Goal: Information Seeking & Learning: Learn about a topic

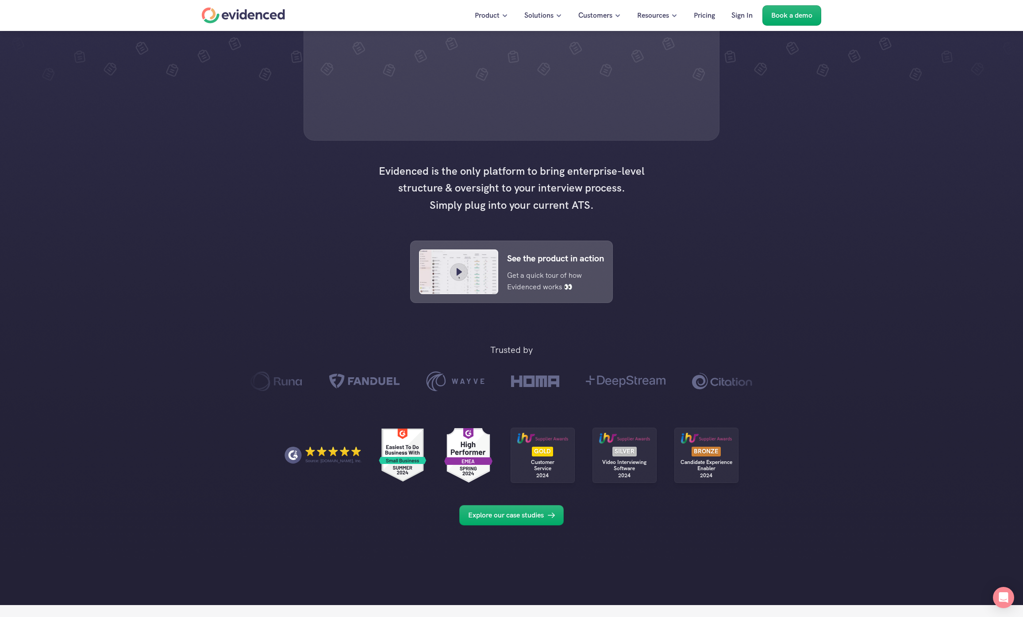
scroll to position [233, 0]
click at [334, 377] on div "Trusted by Source: [DOMAIN_NAME], Inc. GOLD Customer Service 2024 SILVER Video …" at bounding box center [511, 434] width 1023 height 236
click at [234, 320] on div at bounding box center [511, 185] width 1023 height 837
click at [709, 15] on p "Pricing" at bounding box center [704, 16] width 21 height 12
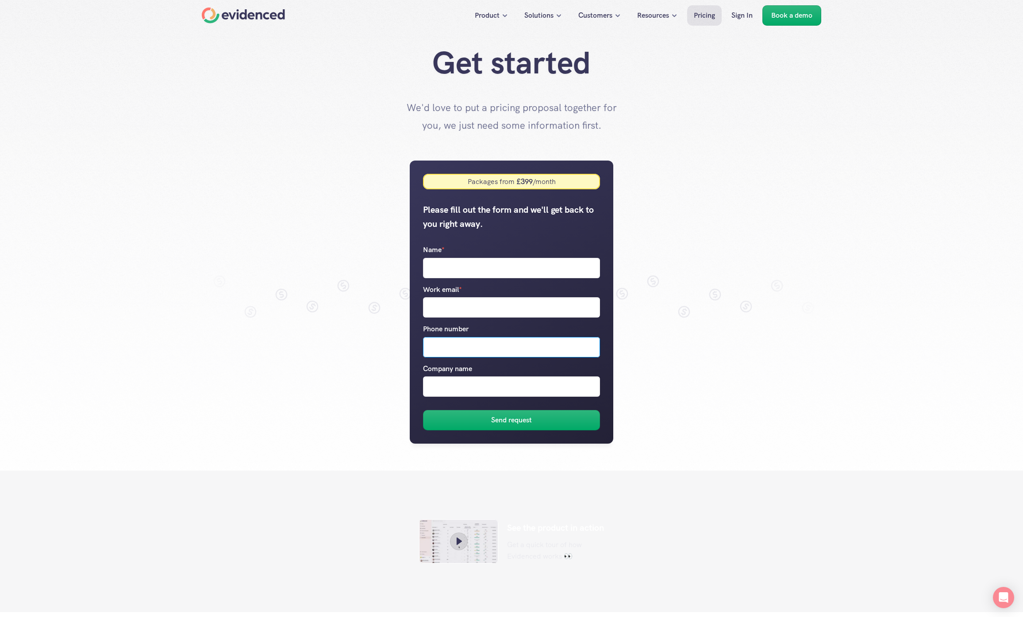
drag, startPoint x: 434, startPoint y: 338, endPoint x: 434, endPoint y: 376, distance: 38.5
click at [434, 376] on div "Name * Work email * Phone number Company name" at bounding box center [511, 320] width 177 height 153
click at [429, 393] on input "Company name" at bounding box center [511, 387] width 177 height 20
click at [428, 353] on input "Phone number" at bounding box center [511, 347] width 177 height 20
click at [433, 378] on input "Company name" at bounding box center [511, 387] width 177 height 20
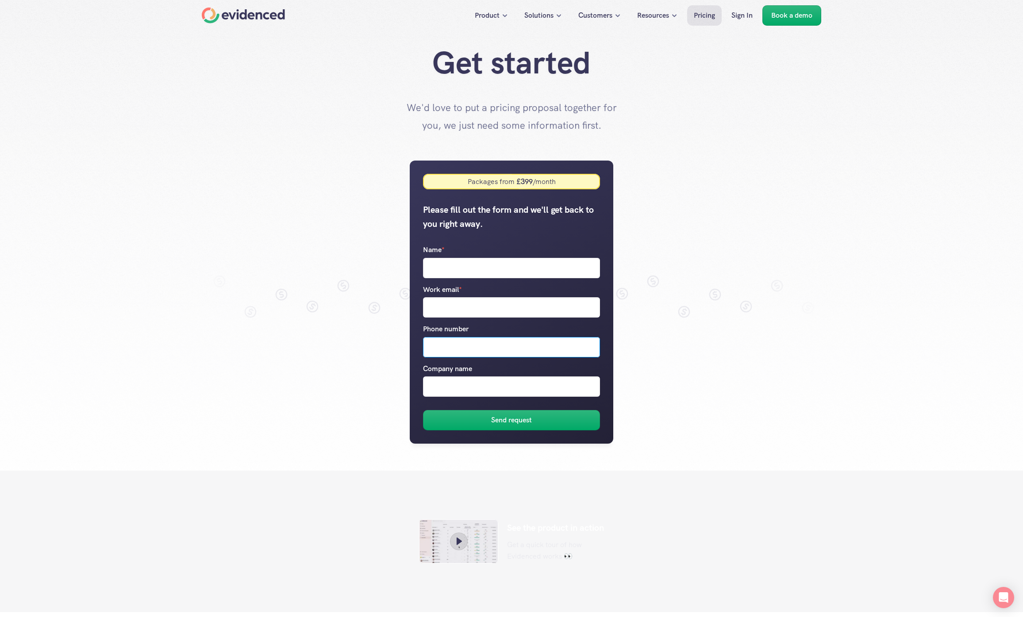
click at [435, 346] on input "Phone number" at bounding box center [511, 347] width 177 height 20
click at [433, 374] on label "Company name" at bounding box center [511, 380] width 177 height 34
click at [433, 377] on input "Company name" at bounding box center [511, 387] width 177 height 20
click at [431, 340] on input "Phone number" at bounding box center [511, 347] width 177 height 20
click at [435, 387] on input "Company name" at bounding box center [511, 387] width 177 height 20
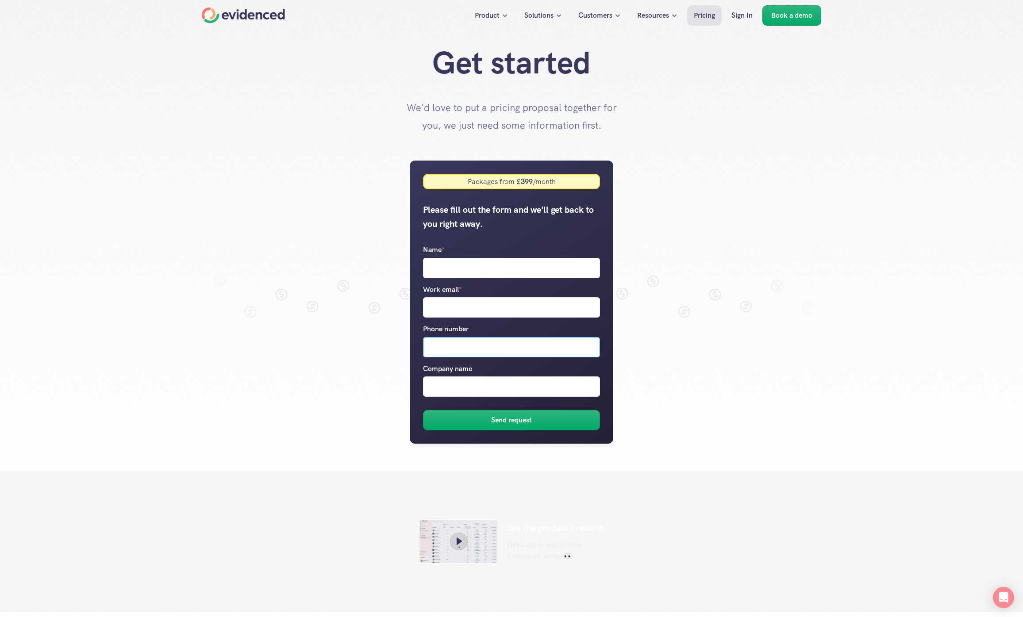
click at [435, 350] on input "Phone number" at bounding box center [511, 347] width 177 height 20
click at [437, 378] on input "Company name" at bounding box center [511, 387] width 177 height 20
click at [436, 368] on p "Company name" at bounding box center [447, 369] width 49 height 12
click at [436, 377] on input "Company name" at bounding box center [511, 387] width 177 height 20
click at [436, 368] on p "Company name" at bounding box center [447, 369] width 49 height 12
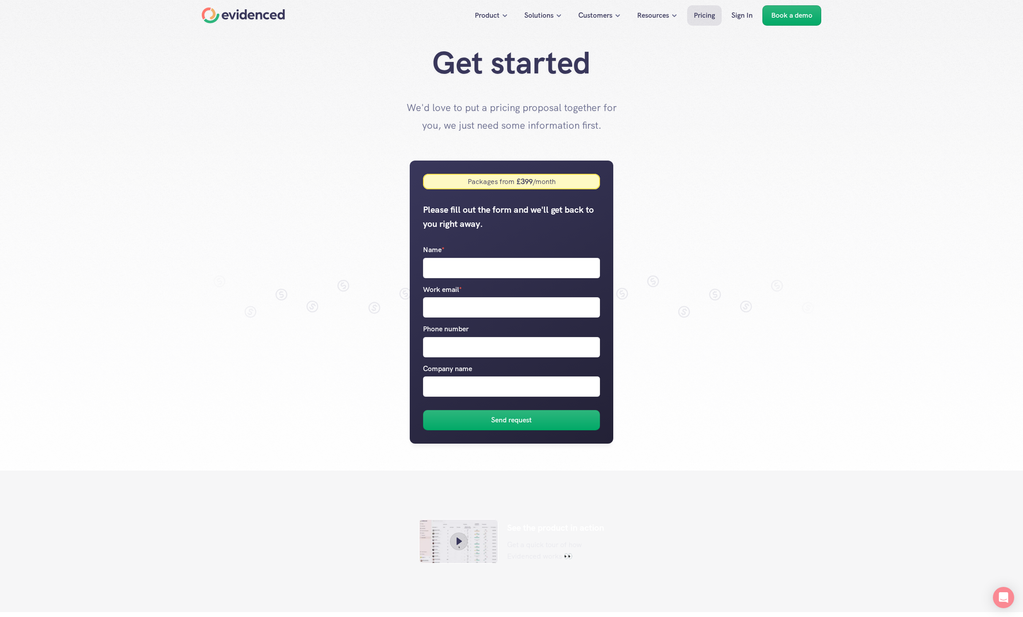
click at [436, 377] on input "Company name" at bounding box center [511, 387] width 177 height 20
click at [442, 292] on p "Work email *" at bounding box center [442, 290] width 39 height 12
click at [442, 297] on input "Work email *" at bounding box center [511, 307] width 177 height 20
click at [442, 292] on p "Work email *" at bounding box center [442, 290] width 39 height 12
click at [442, 297] on input "Work email *" at bounding box center [511, 307] width 177 height 20
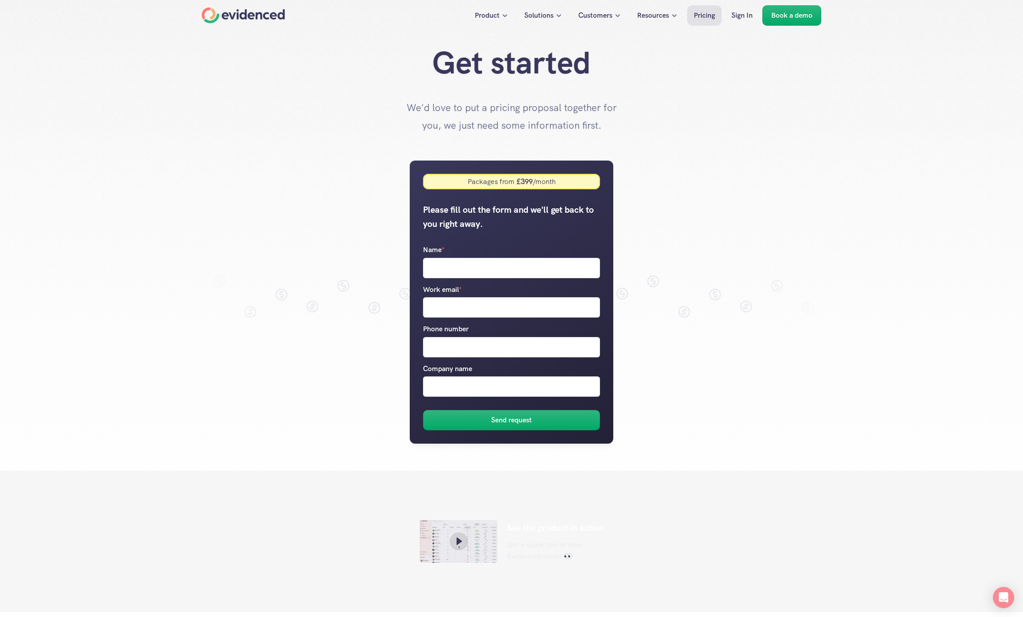
click at [442, 292] on p "Work email *" at bounding box center [442, 290] width 39 height 12
click at [442, 297] on input "Work email *" at bounding box center [511, 307] width 177 height 20
click at [435, 353] on input "Phone number" at bounding box center [511, 347] width 177 height 20
click at [459, 302] on input "Work email *" at bounding box center [511, 307] width 177 height 20
click at [455, 337] on input "Phone number" at bounding box center [511, 347] width 177 height 20
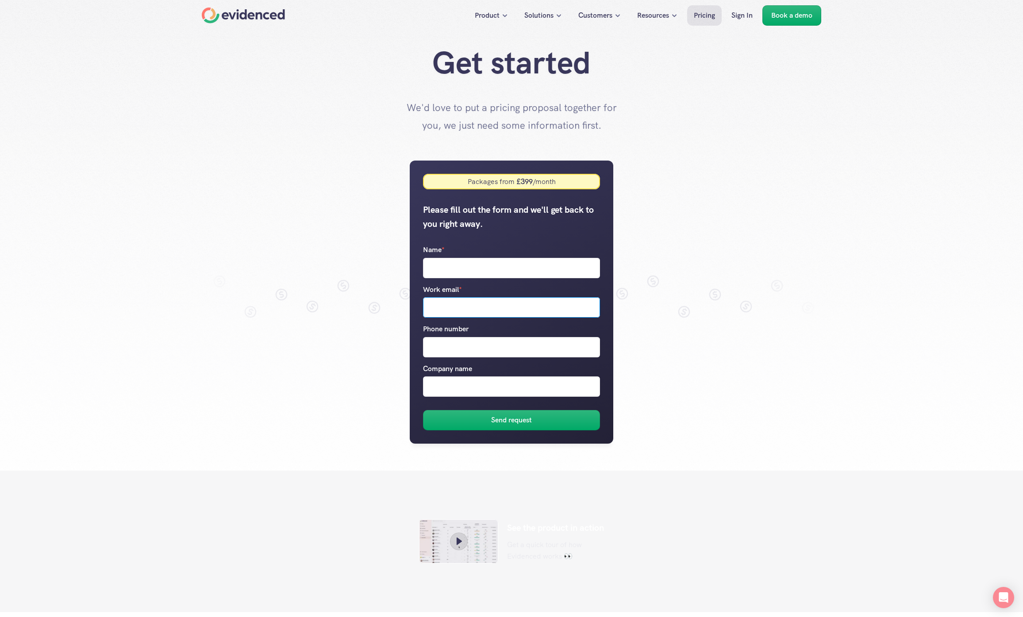
click at [441, 300] on input "Work email *" at bounding box center [511, 307] width 177 height 20
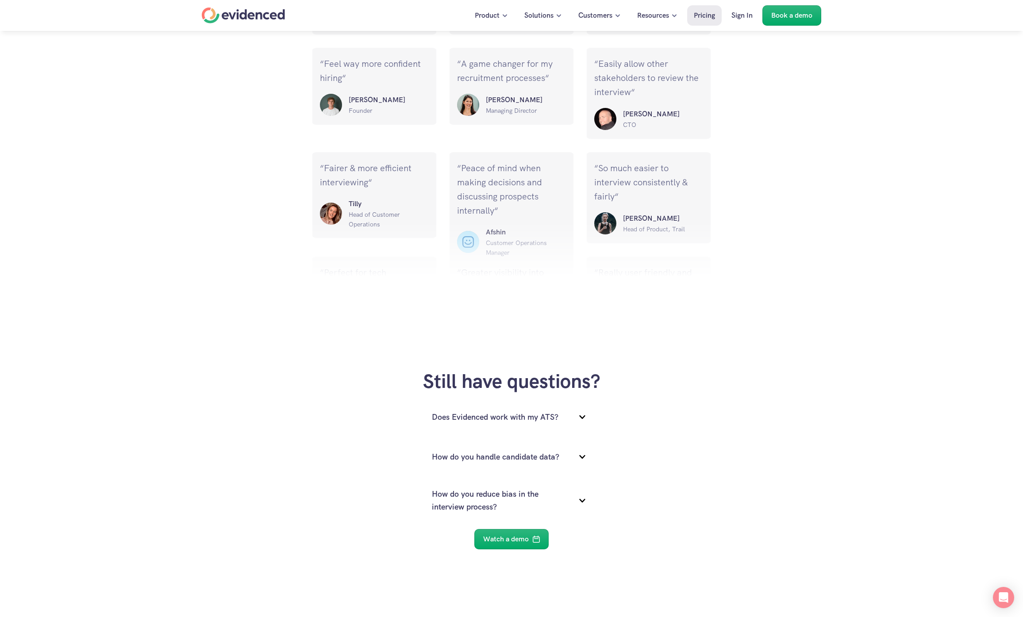
scroll to position [1040, 0]
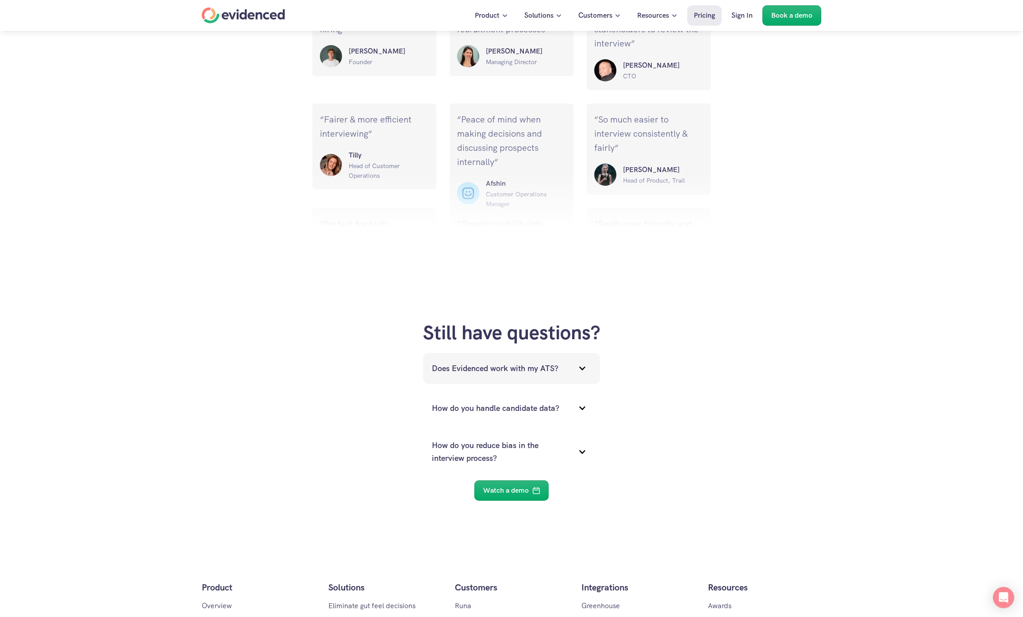
click at [473, 373] on p "Does Evidenced work with my ATS?" at bounding box center [500, 368] width 137 height 13
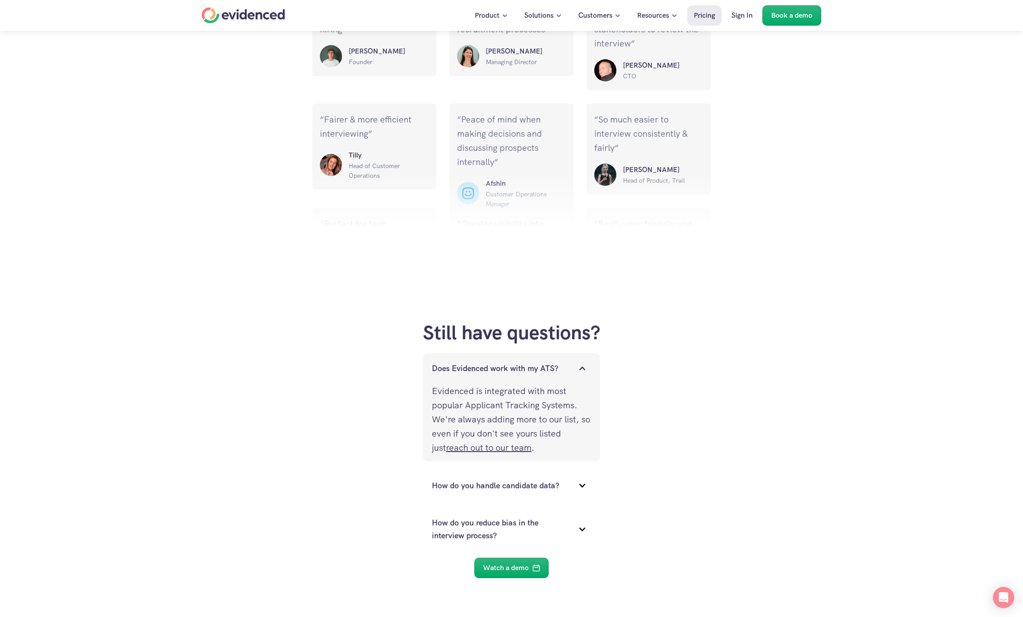
click at [473, 373] on p "Does Evidenced work with my ATS?" at bounding box center [500, 368] width 137 height 13
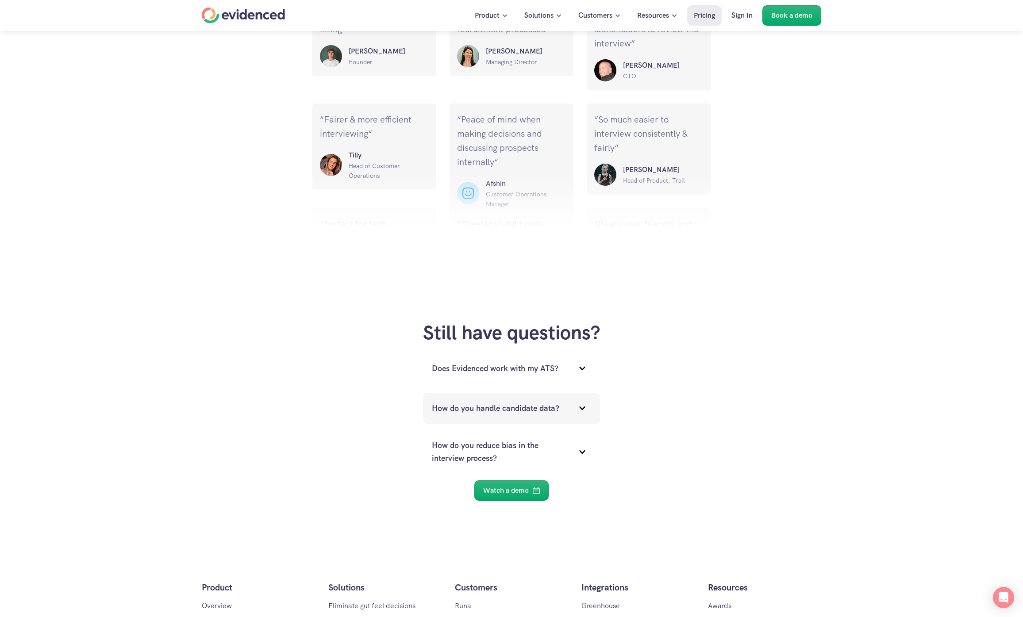
click at [475, 401] on div "How do you handle candidate data?" at bounding box center [511, 408] width 177 height 31
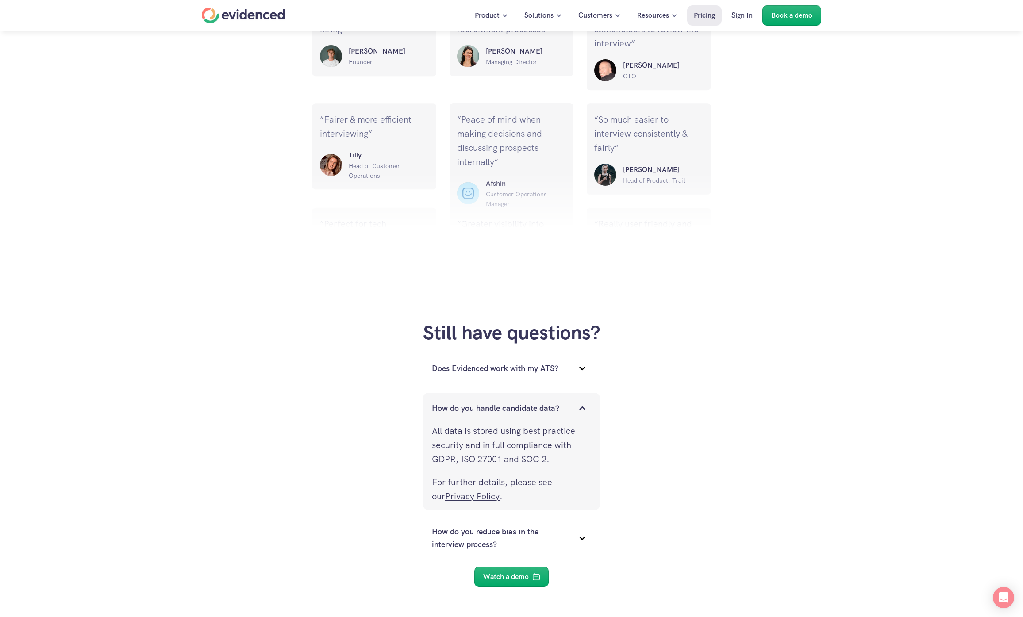
click at [475, 401] on div "How do you handle candidate data?" at bounding box center [511, 408] width 177 height 31
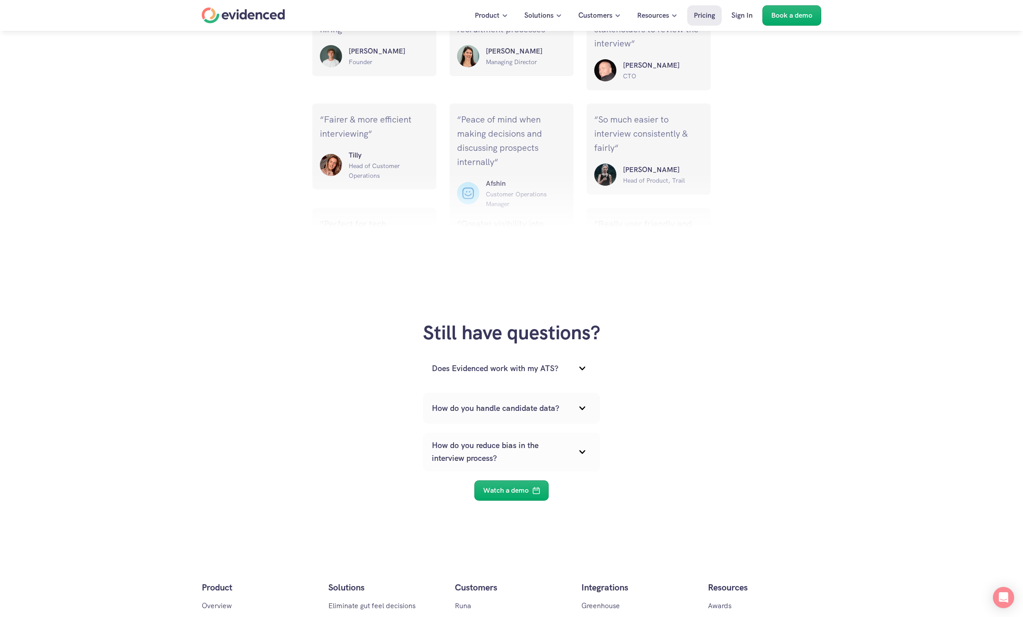
click at [488, 438] on div "How do you reduce bias in the interview process?" at bounding box center [511, 452] width 177 height 39
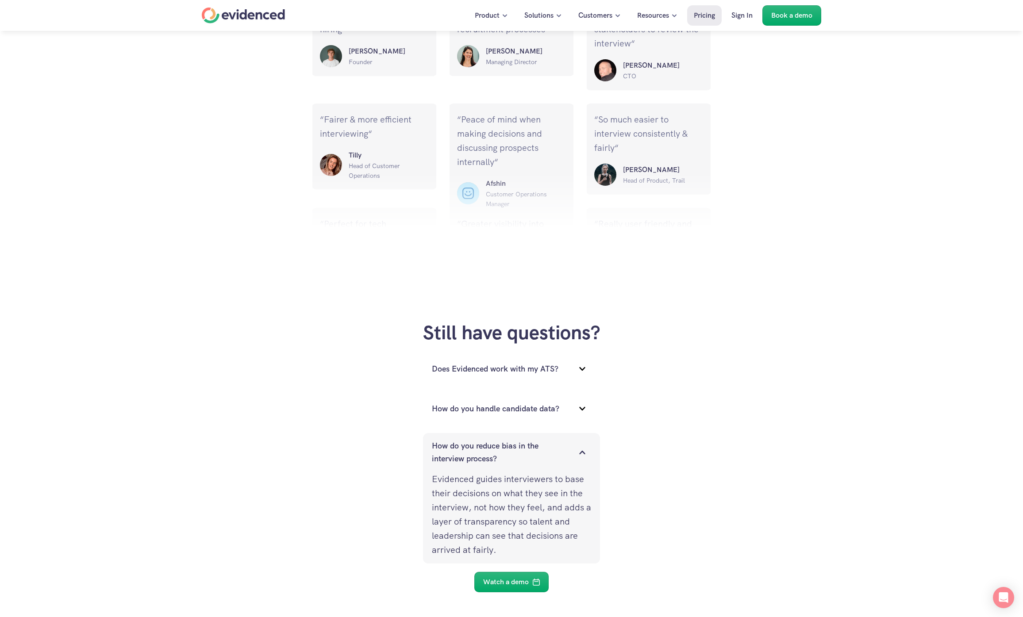
click at [484, 434] on div "How do you reduce bias in the interview process?" at bounding box center [511, 452] width 177 height 39
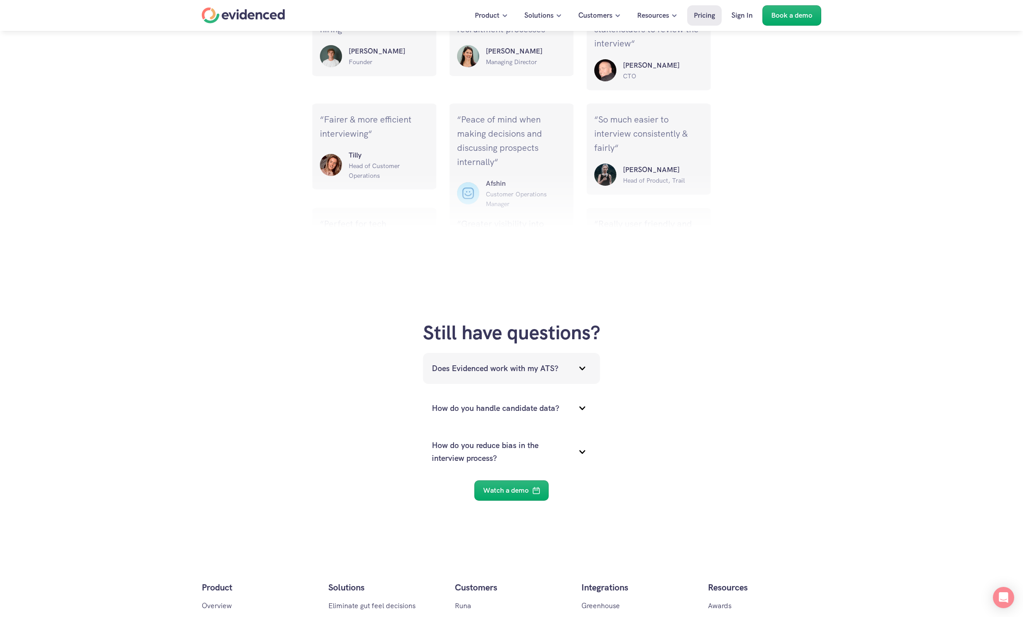
click at [495, 372] on p "Does Evidenced work with my ATS?" at bounding box center [500, 368] width 137 height 13
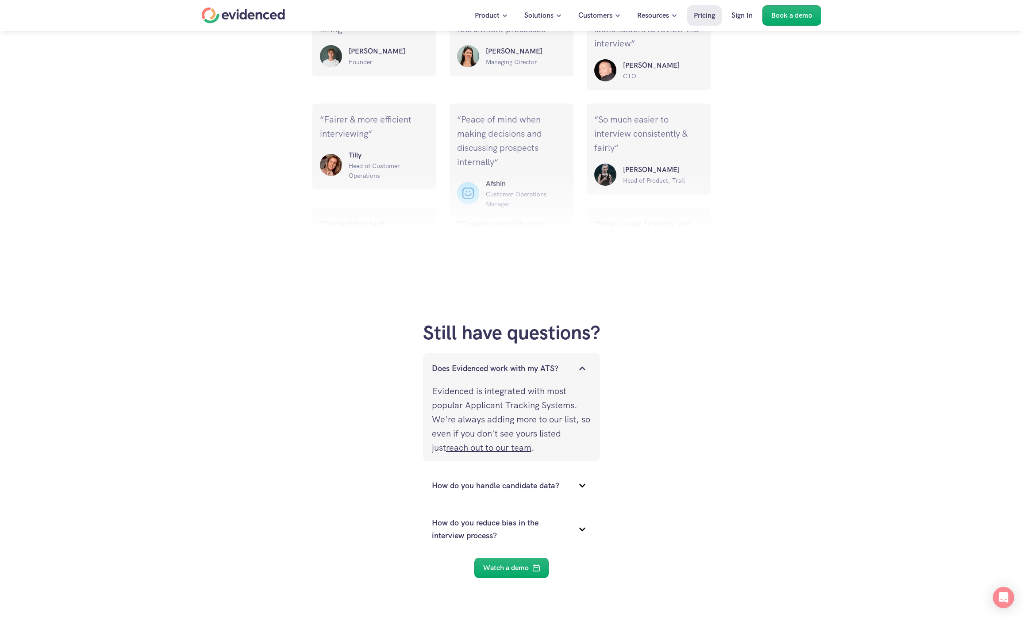
click at [480, 371] on p "Does Evidenced work with my ATS?" at bounding box center [500, 368] width 137 height 13
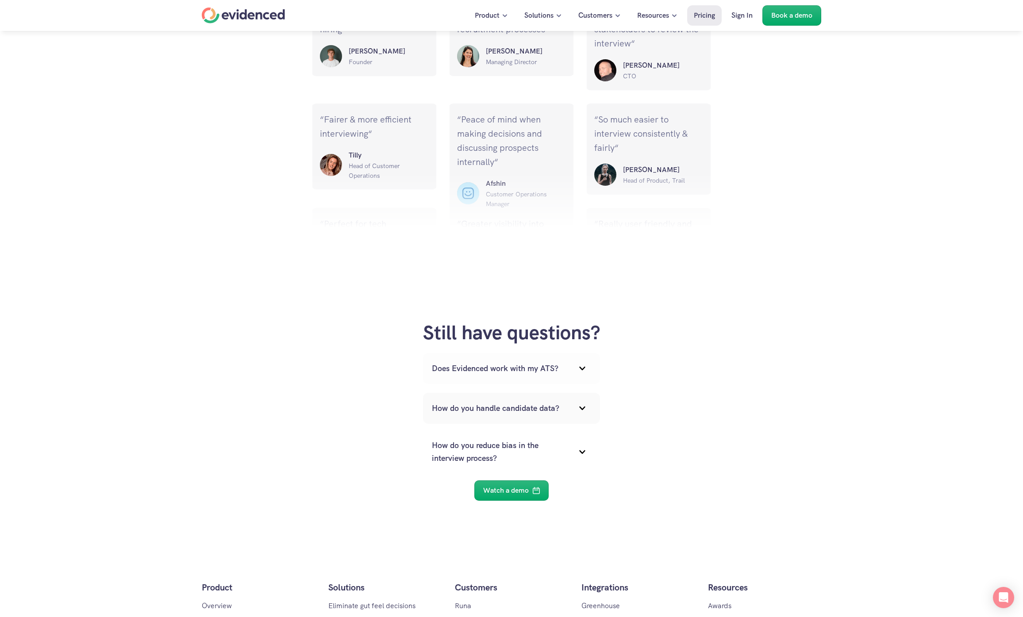
click at [484, 405] on p "How do you handle candidate data?" at bounding box center [500, 408] width 137 height 13
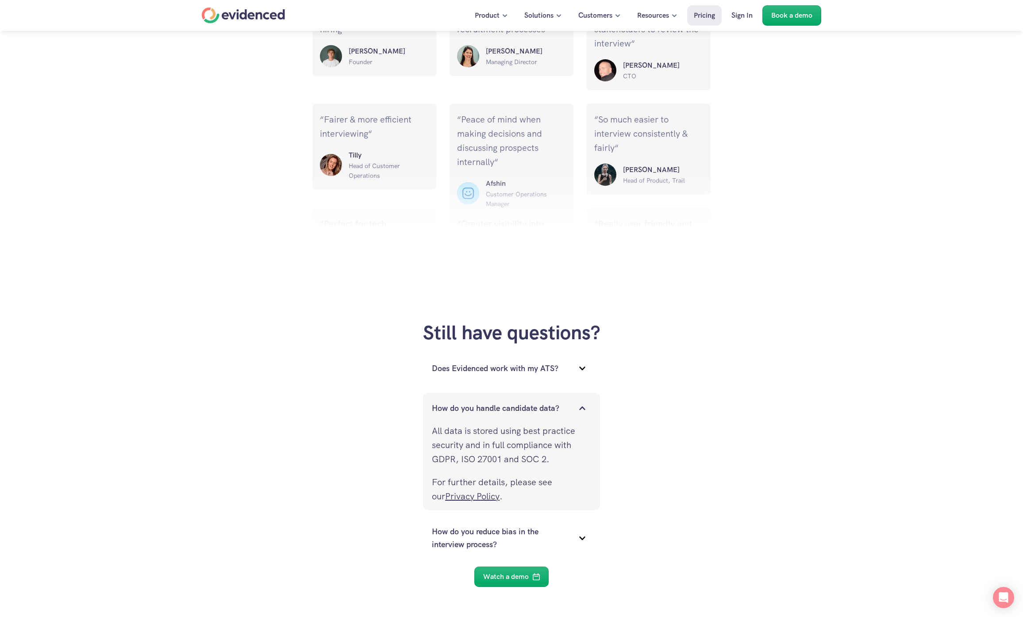
click at [542, 402] on p "How do you handle candidate data?" at bounding box center [500, 408] width 137 height 13
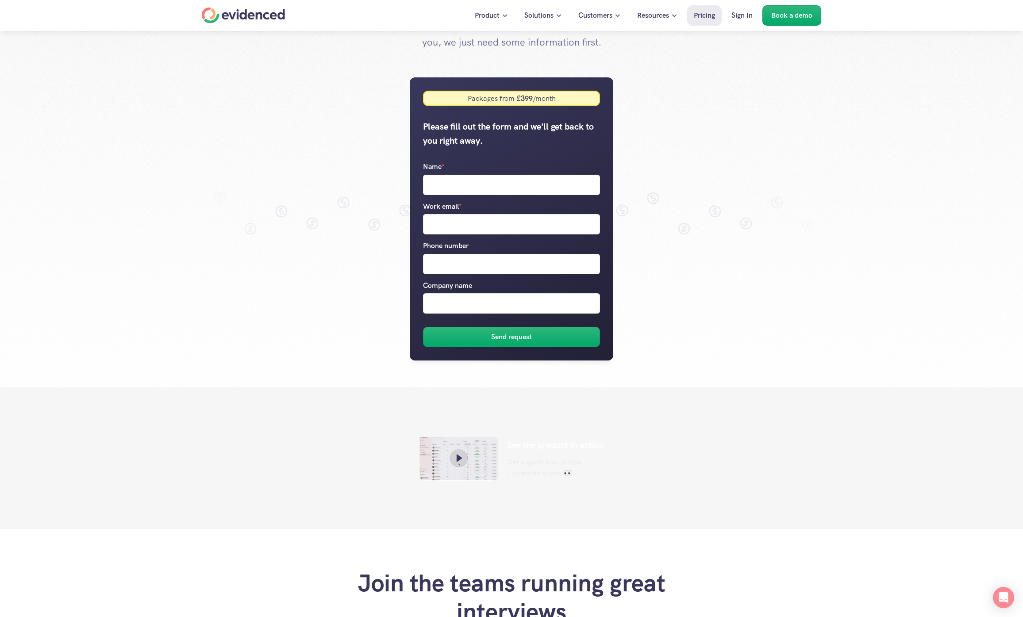
scroll to position [0, 0]
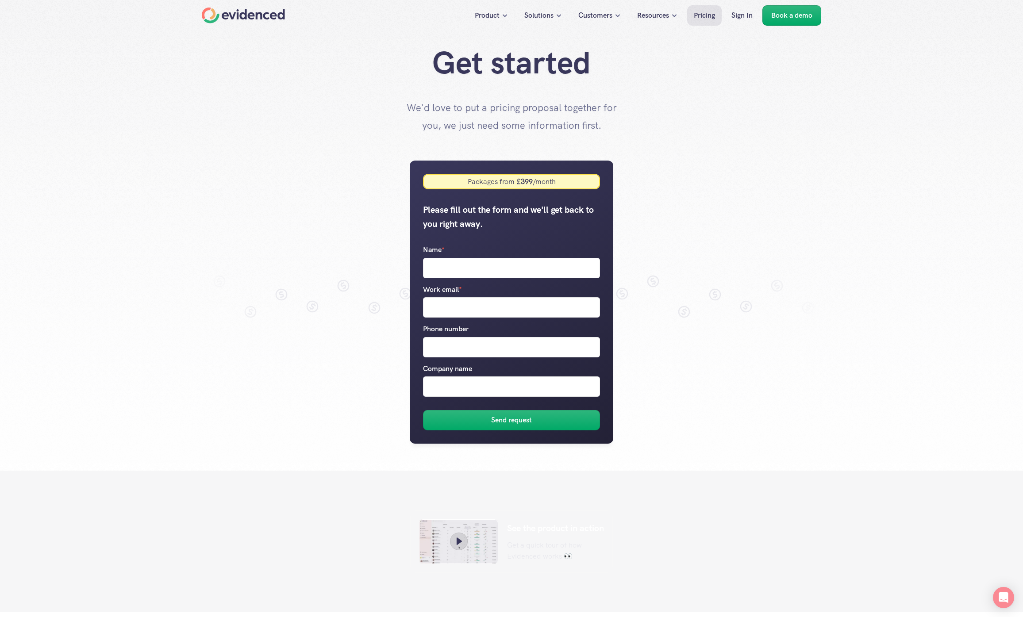
click at [213, 374] on div at bounding box center [511, 302] width 619 height 336
click at [263, 221] on div at bounding box center [511, 302] width 619 height 336
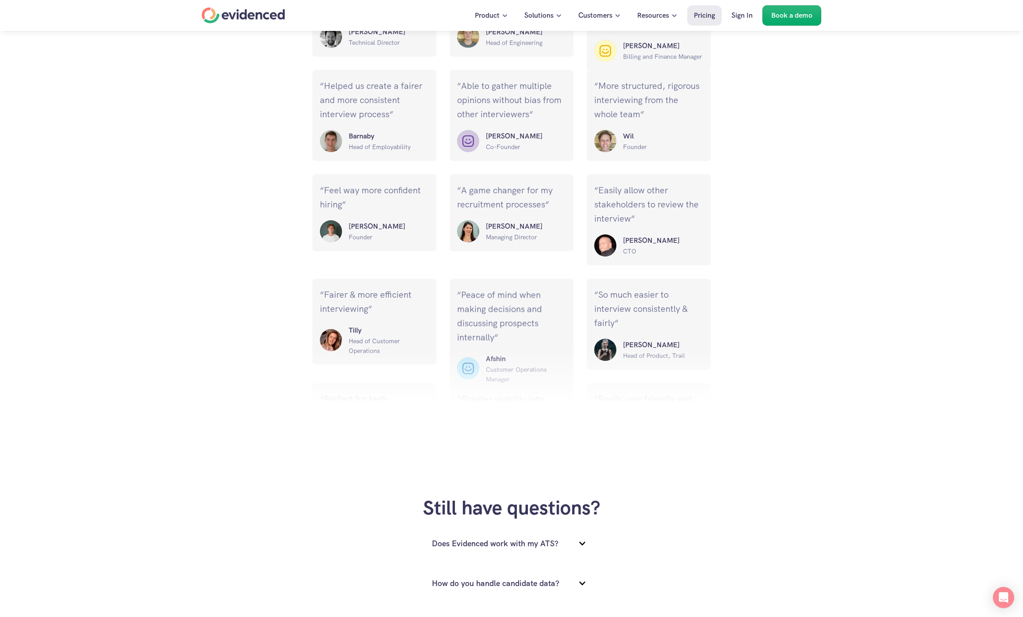
scroll to position [1044, 0]
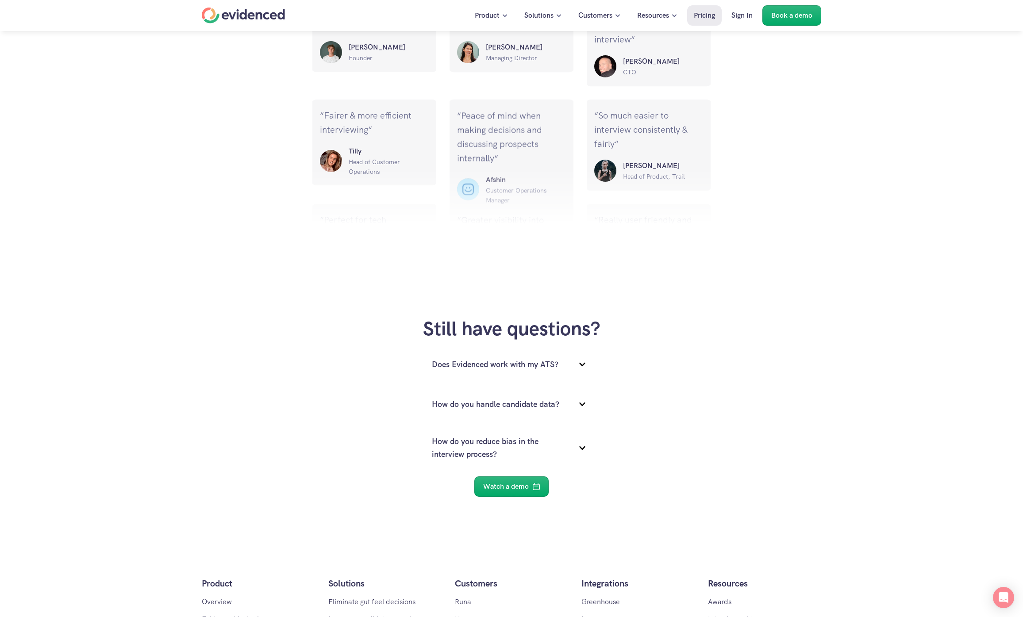
click at [328, 359] on div "Still have questions? Does Evidenced work with my ATS? How do you handle candid…" at bounding box center [511, 406] width 1023 height 197
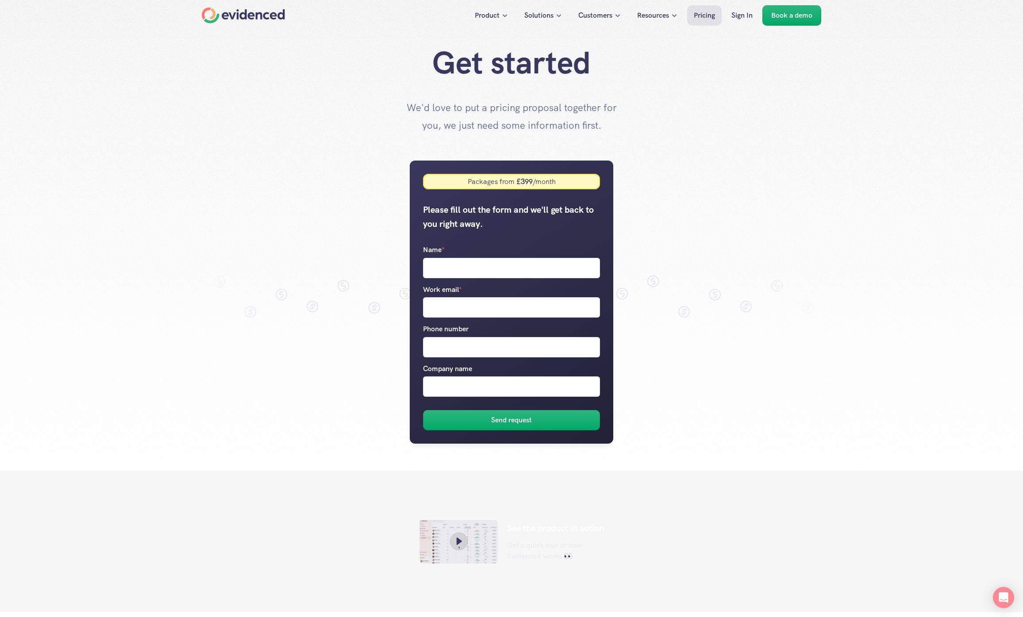
click at [81, 244] on div at bounding box center [511, 308] width 1023 height 617
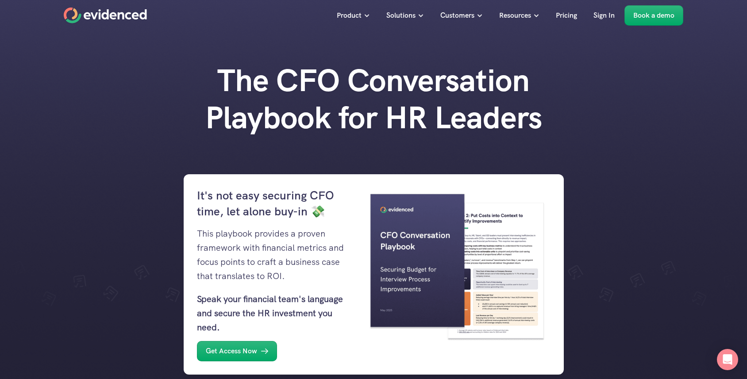
click at [82, 89] on div "The CFO Conversation Playbook for HR Leaders" at bounding box center [373, 108] width 747 height 92
click at [95, 104] on div "The CFO Conversation Playbook for HR Leaders" at bounding box center [373, 108] width 747 height 92
